Goal: Check status: Check status

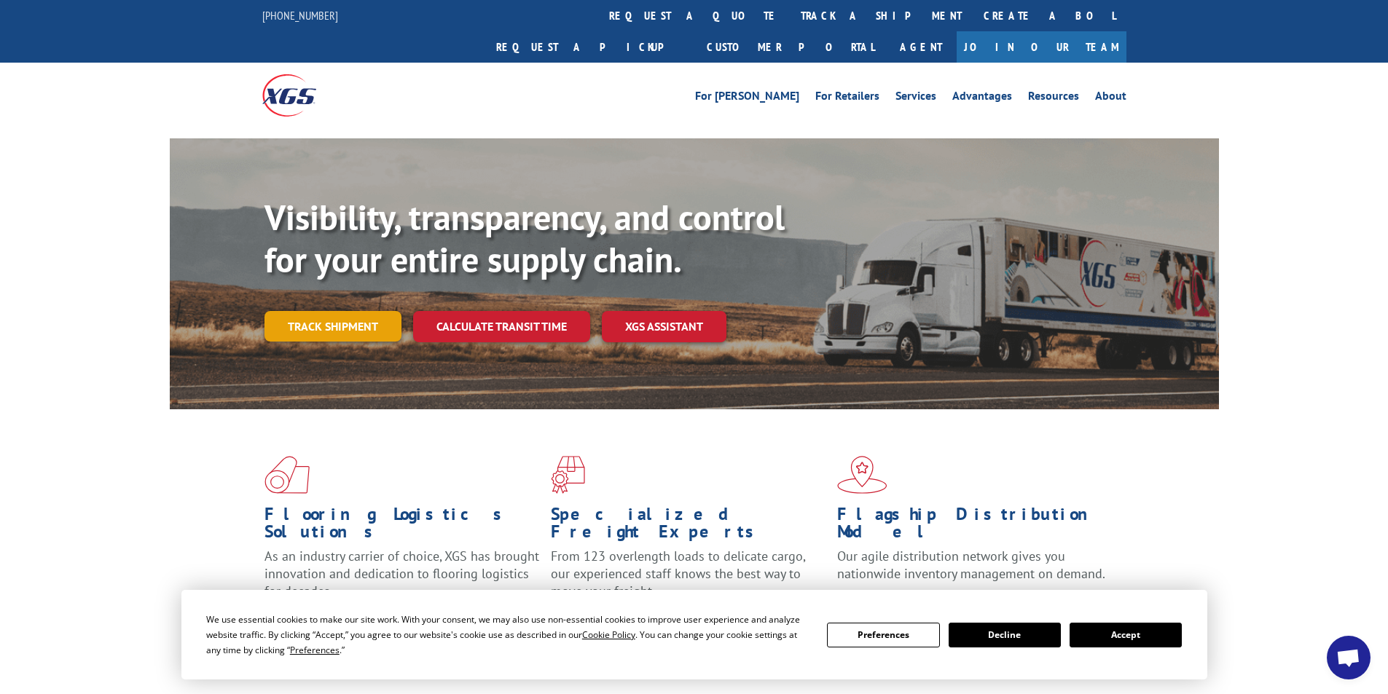
click at [365, 311] on link "Track shipment" at bounding box center [332, 326] width 137 height 31
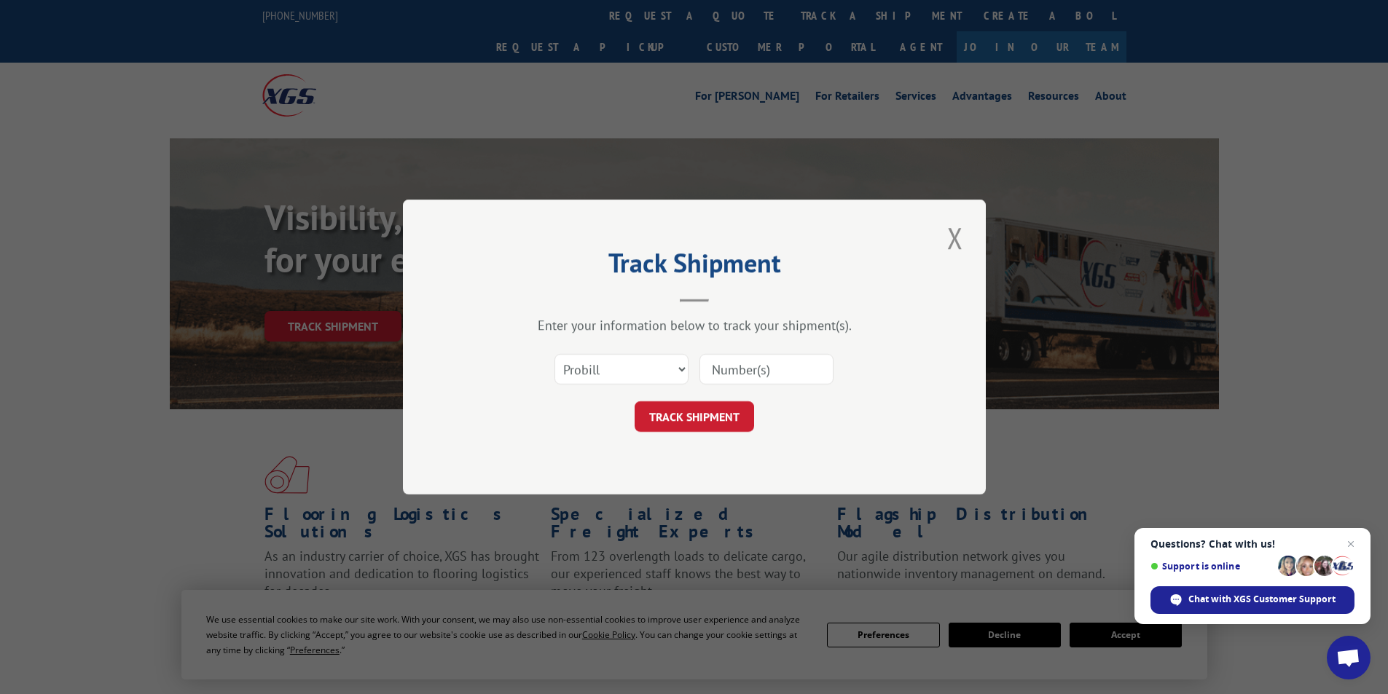
click at [739, 374] on input at bounding box center [766, 369] width 134 height 31
paste input "50541665"
type input "50541665"
click at [713, 414] on button "TRACK SHIPMENT" at bounding box center [694, 416] width 119 height 31
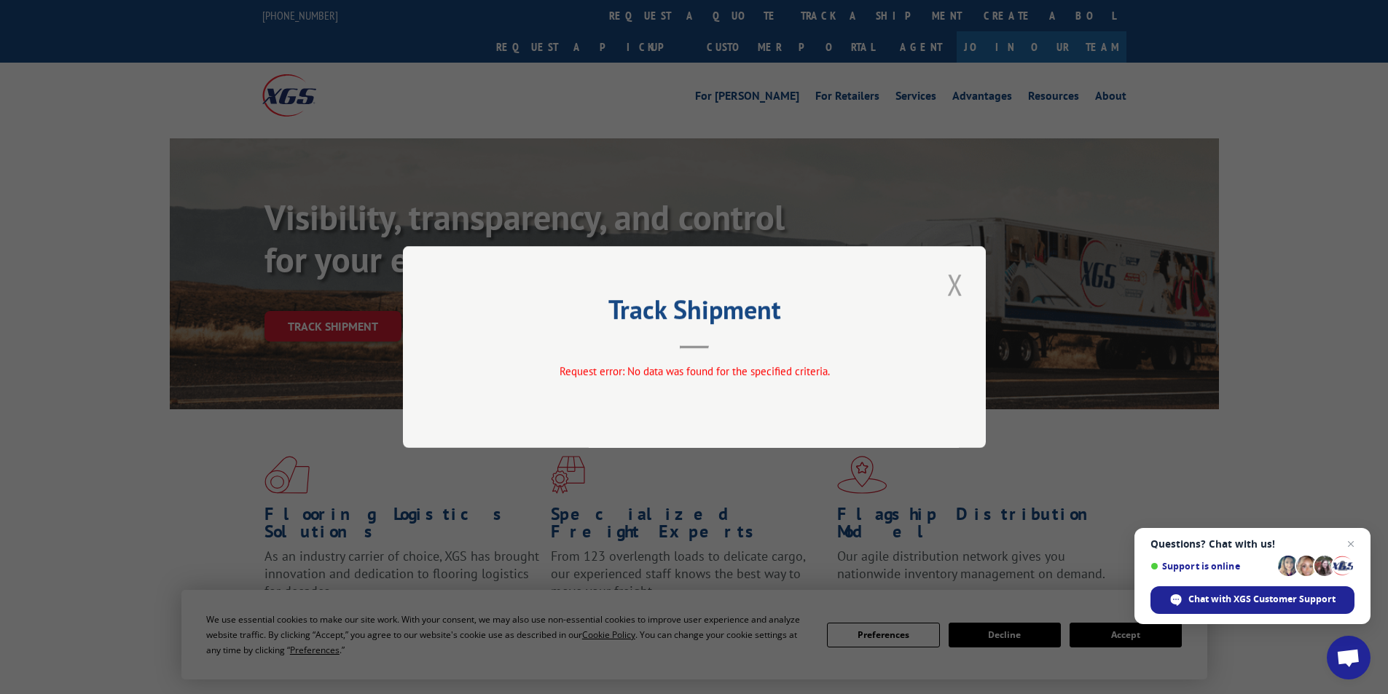
click at [951, 289] on button "Close modal" at bounding box center [955, 284] width 25 height 40
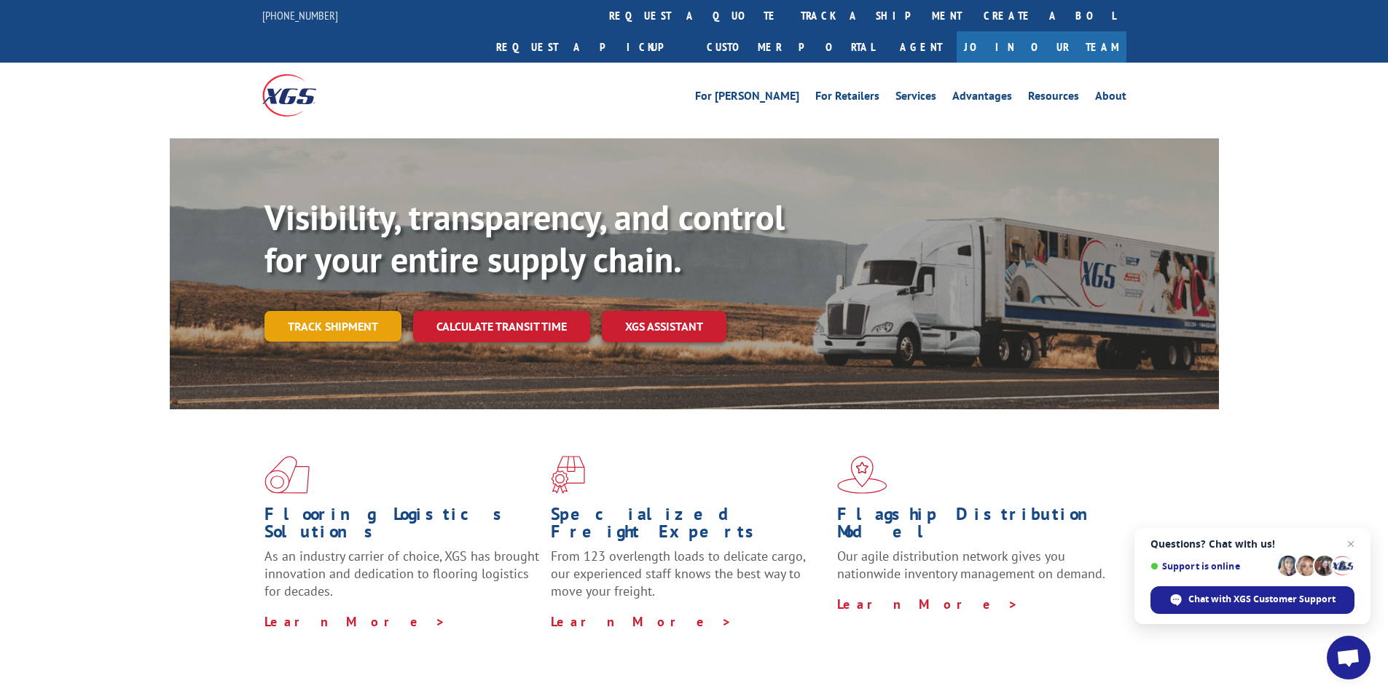
click at [320, 311] on link "Track shipment" at bounding box center [332, 326] width 137 height 31
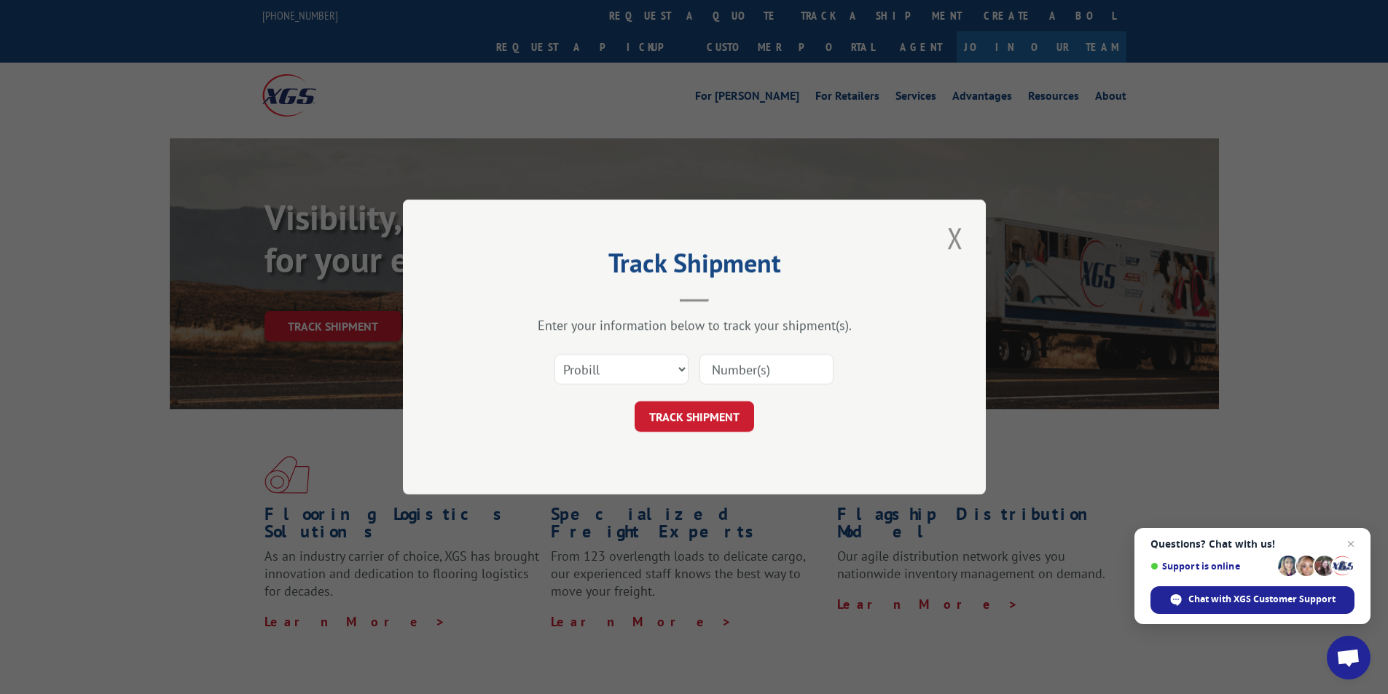
click at [747, 364] on input at bounding box center [766, 369] width 134 height 31
paste input "17095080"
type input "17095080"
click at [702, 417] on button "TRACK SHIPMENT" at bounding box center [694, 416] width 119 height 31
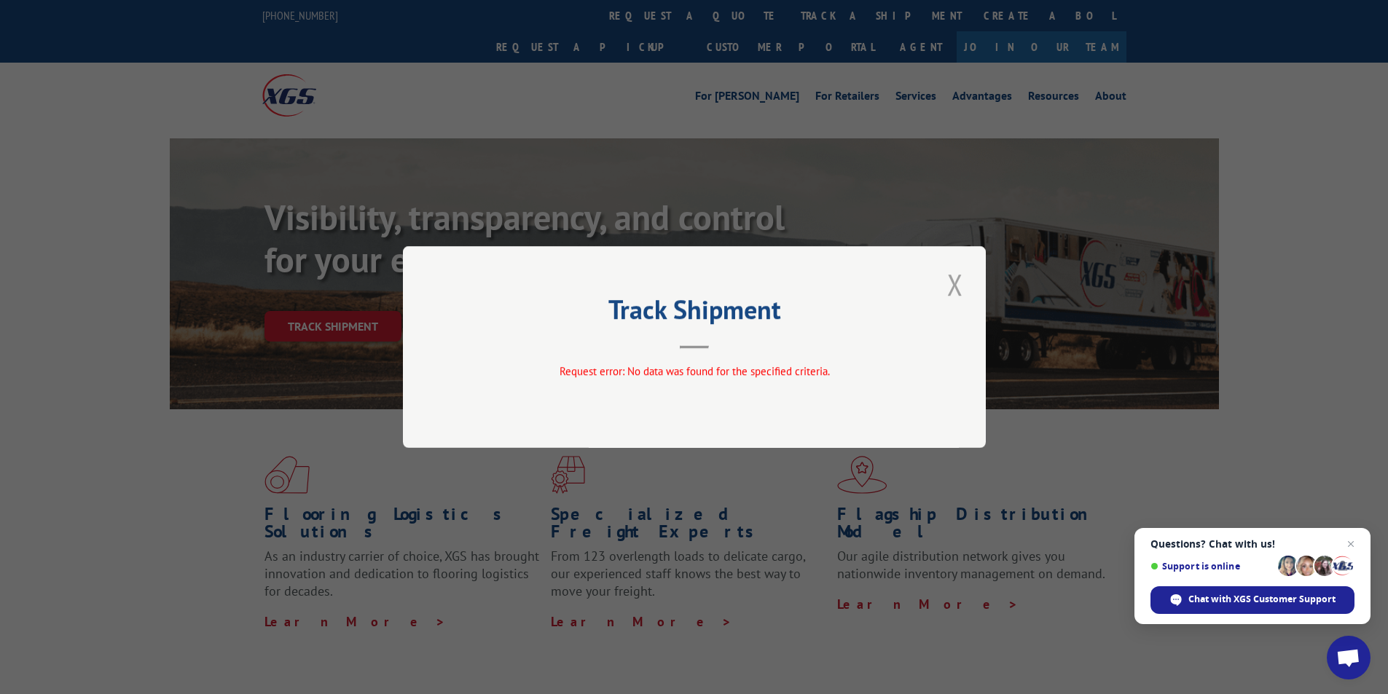
click at [962, 289] on button "Close modal" at bounding box center [955, 284] width 25 height 40
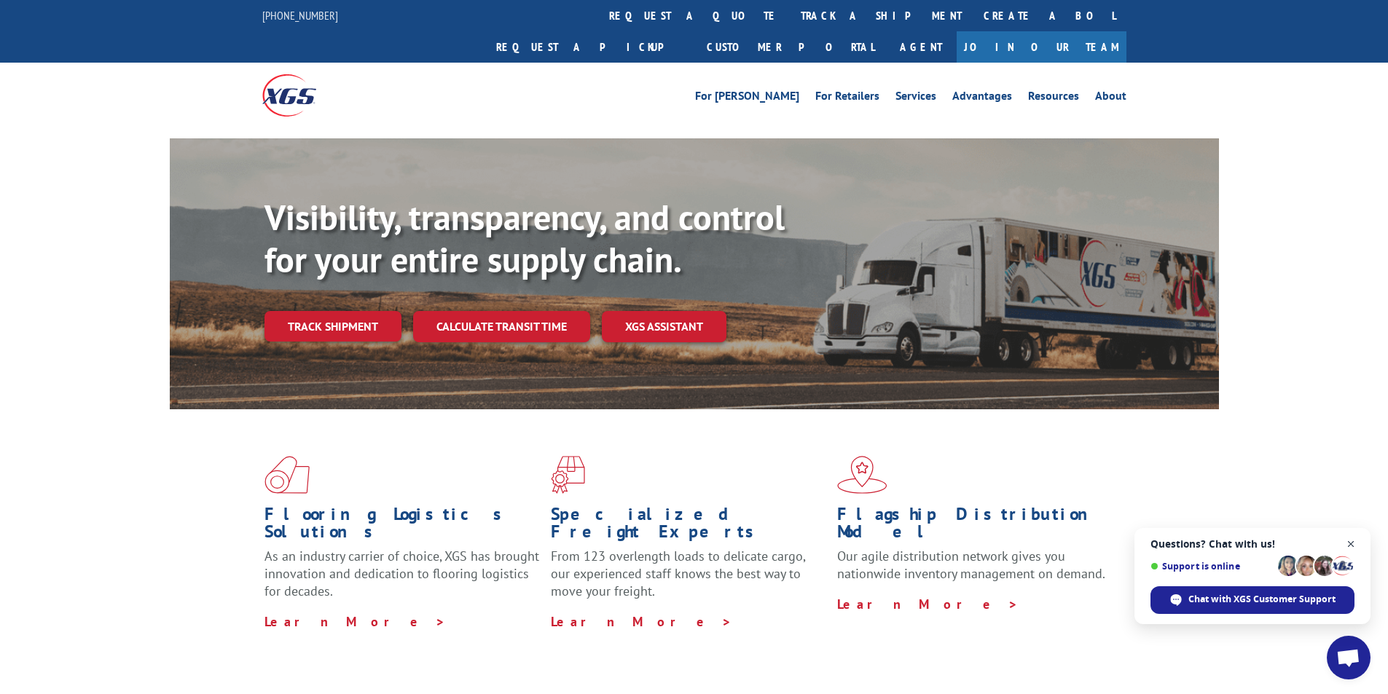
click at [1354, 544] on span "Open chat" at bounding box center [1351, 544] width 18 height 18
